Goal: Task Accomplishment & Management: Use online tool/utility

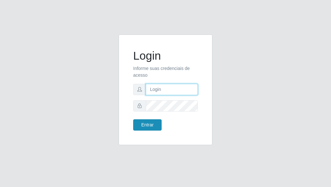
type input "[PERSON_NAME]"
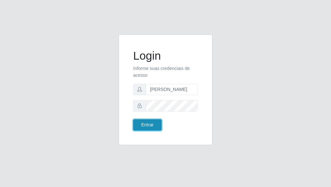
drag, startPoint x: 152, startPoint y: 125, endPoint x: 152, endPoint y: 130, distance: 4.5
click at [152, 129] on button "Entrar" at bounding box center [147, 125] width 28 height 11
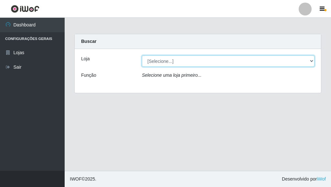
click at [311, 60] on select "[Selecione...] Bemais Supermercados - [GEOGRAPHIC_DATA]" at bounding box center [228, 61] width 173 height 11
select select "249"
click at [142, 56] on select "[Selecione...] Bemais Supermercados - [GEOGRAPHIC_DATA]" at bounding box center [228, 61] width 173 height 11
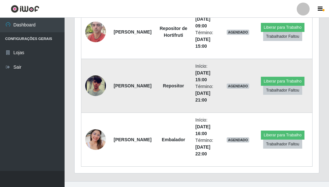
scroll to position [289, 0]
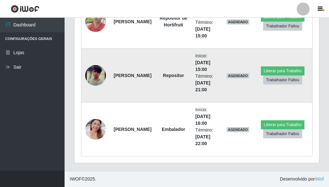
click at [101, 78] on img at bounding box center [95, 75] width 21 height 45
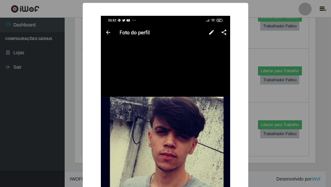
click at [258, 98] on div "× OK Cancel" at bounding box center [165, 93] width 331 height 187
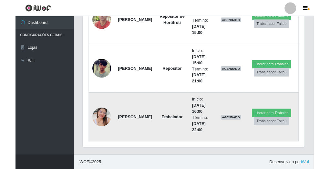
scroll to position [134, 245]
